Goal: Navigation & Orientation: Find specific page/section

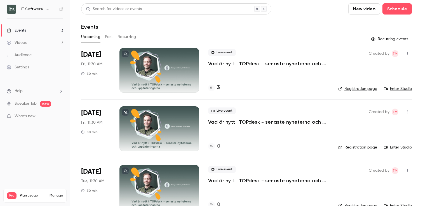
click at [172, 74] on div at bounding box center [159, 70] width 80 height 45
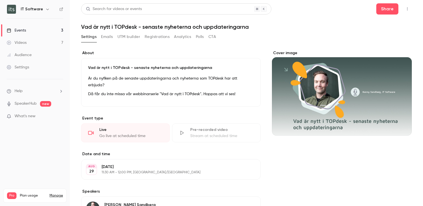
click at [158, 37] on button "Registrations" at bounding box center [157, 36] width 25 height 9
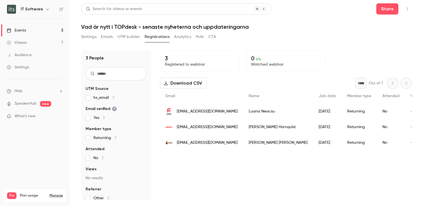
click at [23, 30] on div "Events" at bounding box center [16, 31] width 19 height 6
